Goal: Navigation & Orientation: Find specific page/section

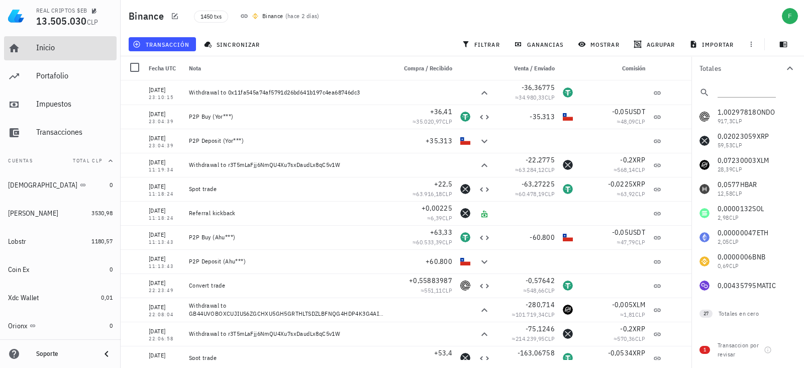
click at [35, 47] on link "Inicio" at bounding box center [60, 48] width 113 height 24
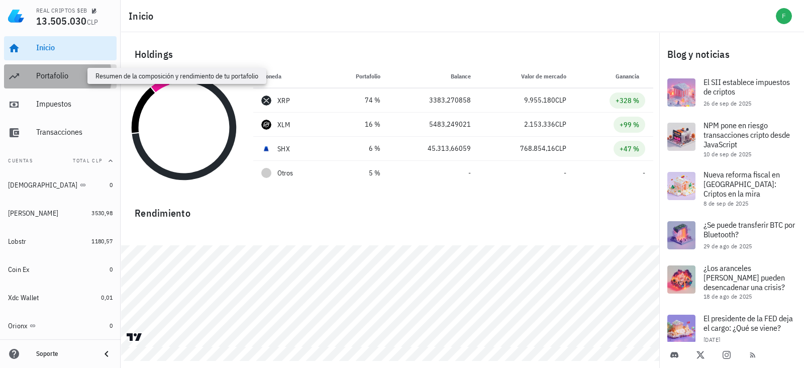
click at [47, 72] on div "Portafolio" at bounding box center [74, 76] width 76 height 10
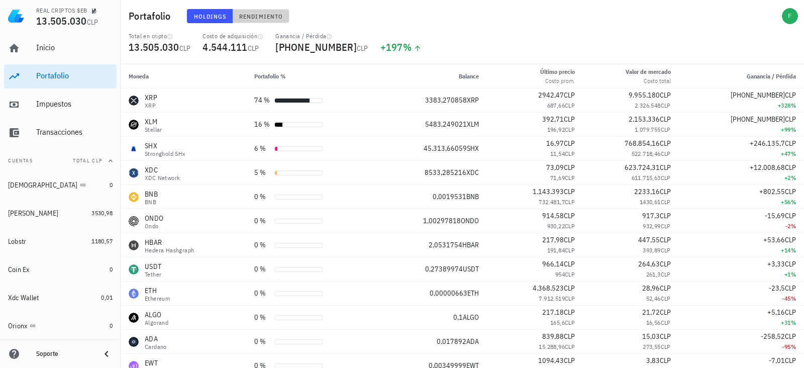
click at [257, 15] on span "Rendimiento" at bounding box center [261, 17] width 44 height 8
